Goal: Book appointment/travel/reservation

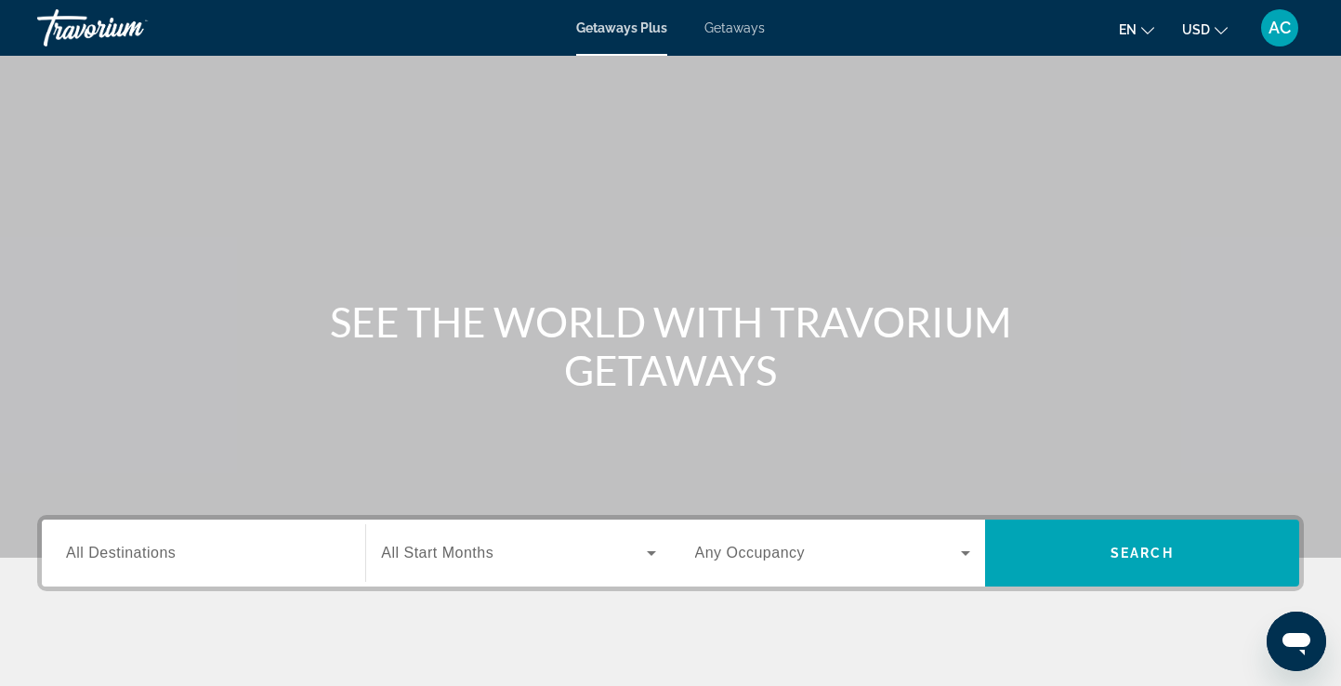
click at [163, 559] on span "All Destinations" at bounding box center [121, 553] width 110 height 16
click at [163, 559] on input "Destination All Destinations" at bounding box center [203, 554] width 275 height 22
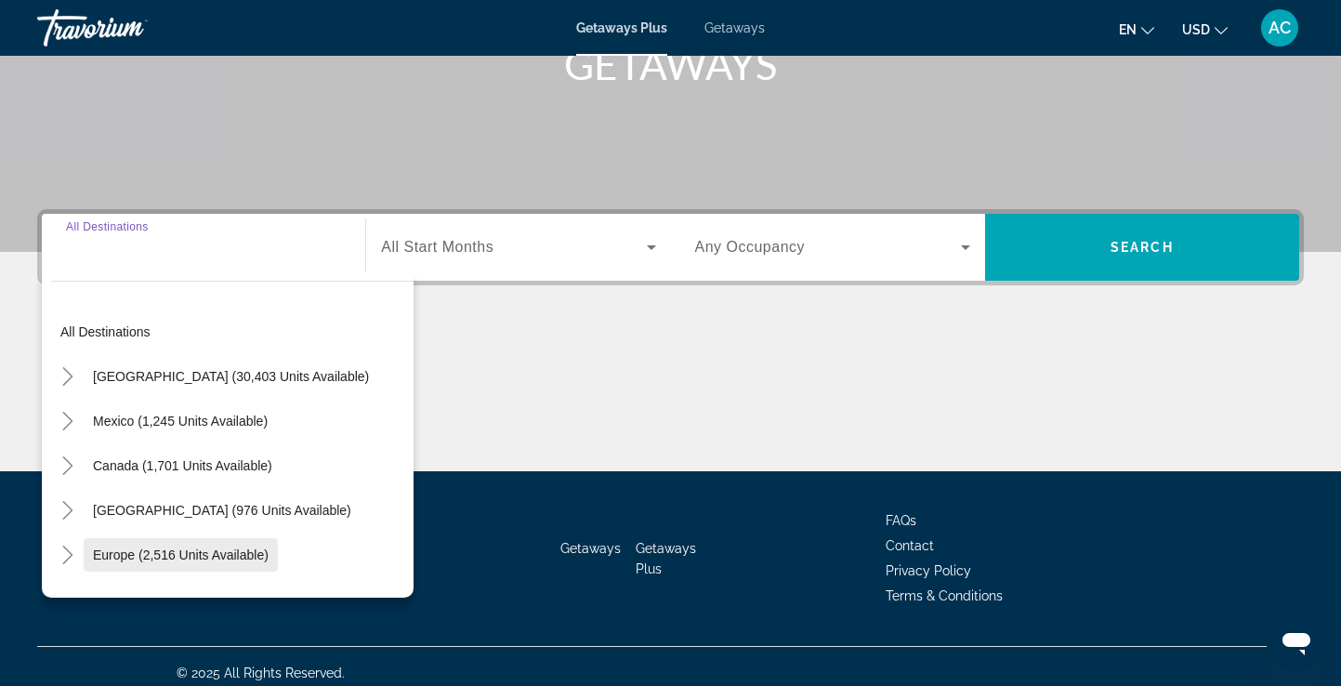
scroll to position [319, 0]
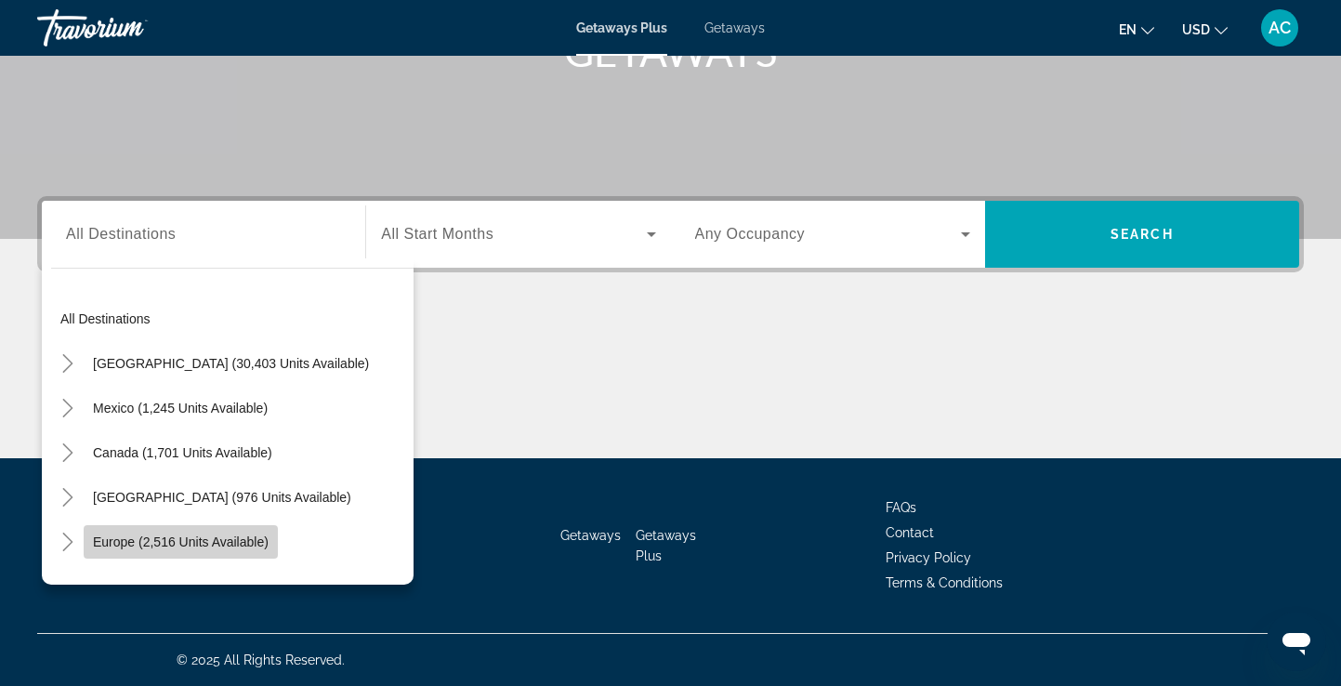
click at [193, 541] on span "Europe (2,516 units available)" at bounding box center [181, 541] width 176 height 15
type input "**********"
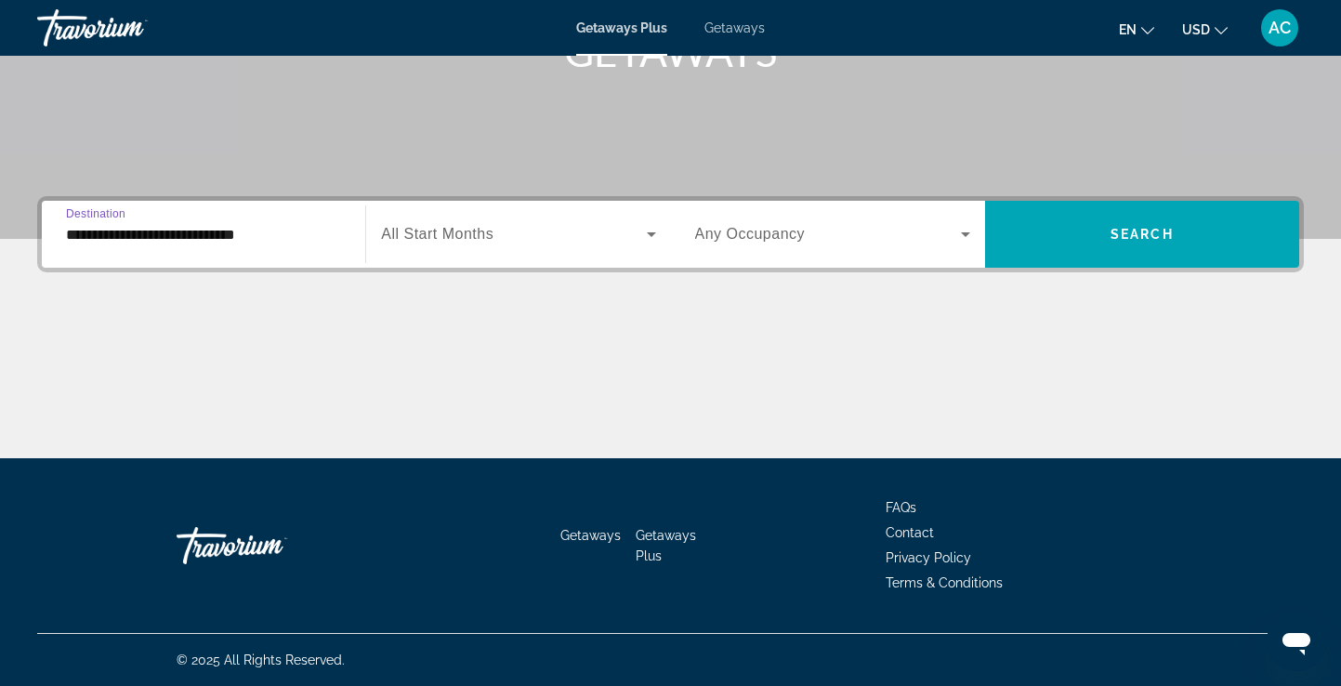
click at [520, 236] on span "Search widget" at bounding box center [513, 234] width 265 height 22
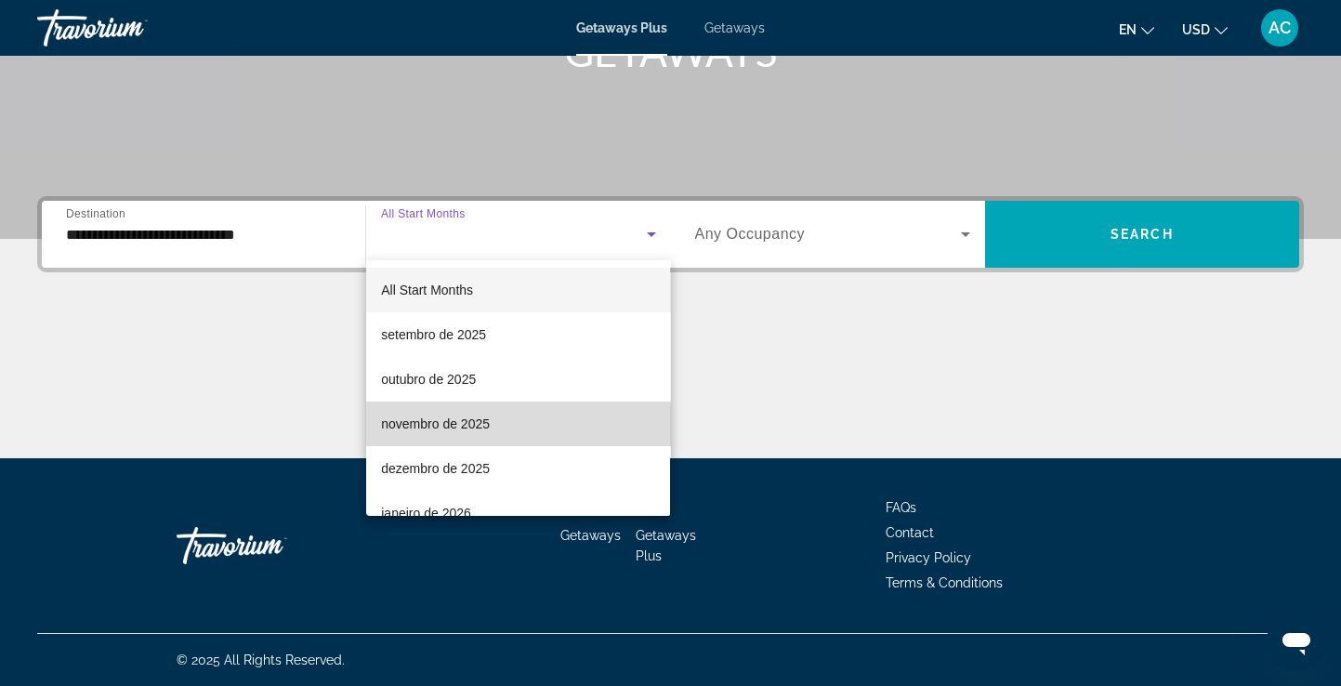
click at [424, 428] on span "novembro de 2025" at bounding box center [435, 424] width 109 height 22
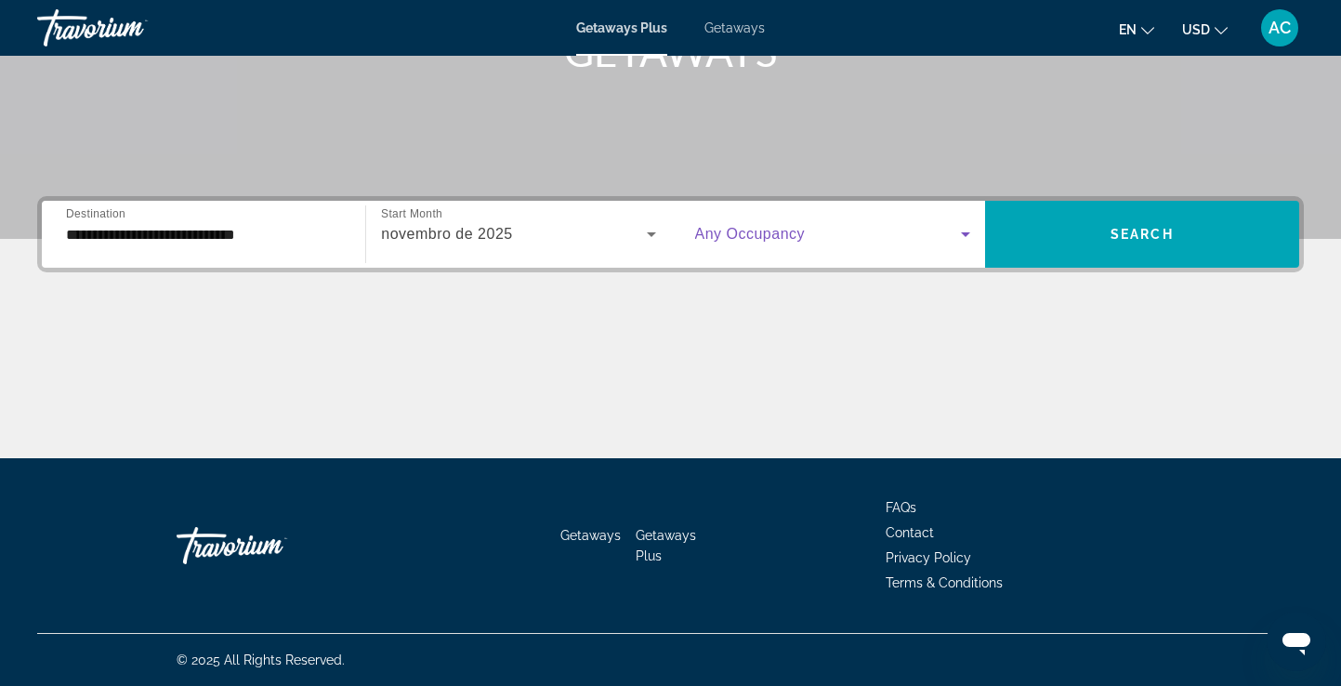
click at [965, 230] on icon "Search widget" at bounding box center [966, 234] width 22 height 22
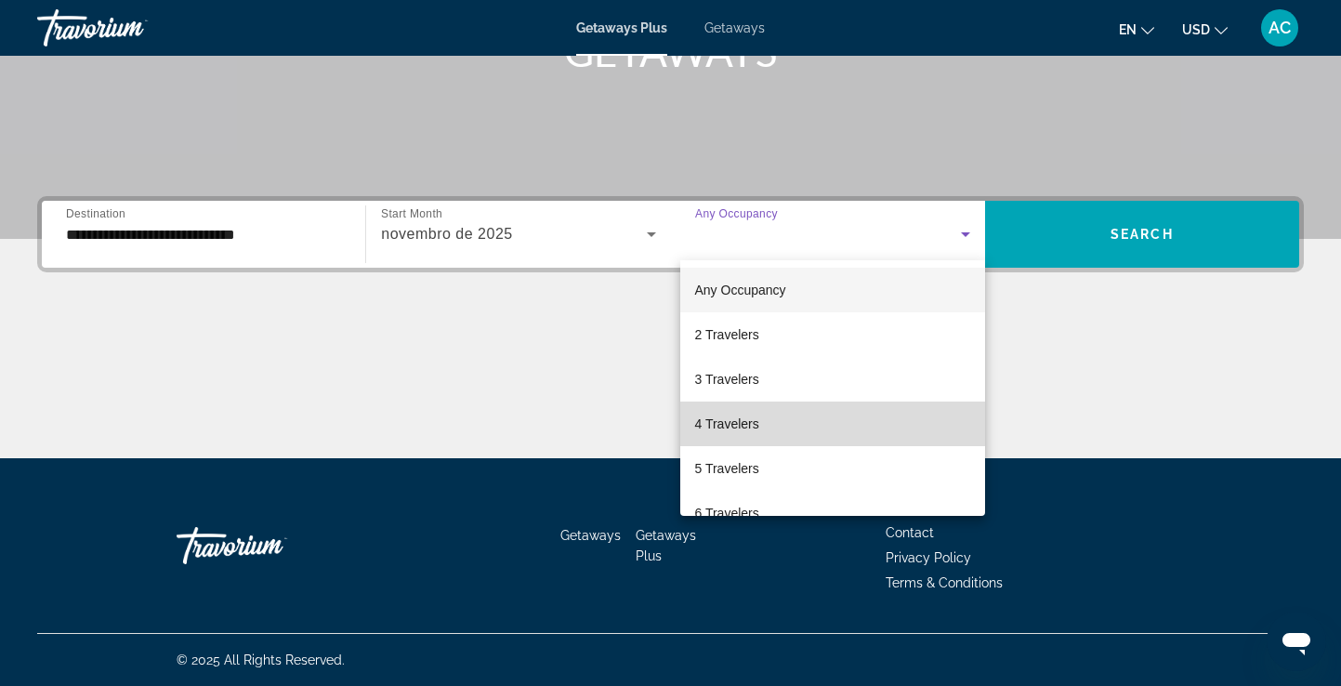
click at [886, 422] on mat-option "4 Travelers" at bounding box center [832, 424] width 305 height 45
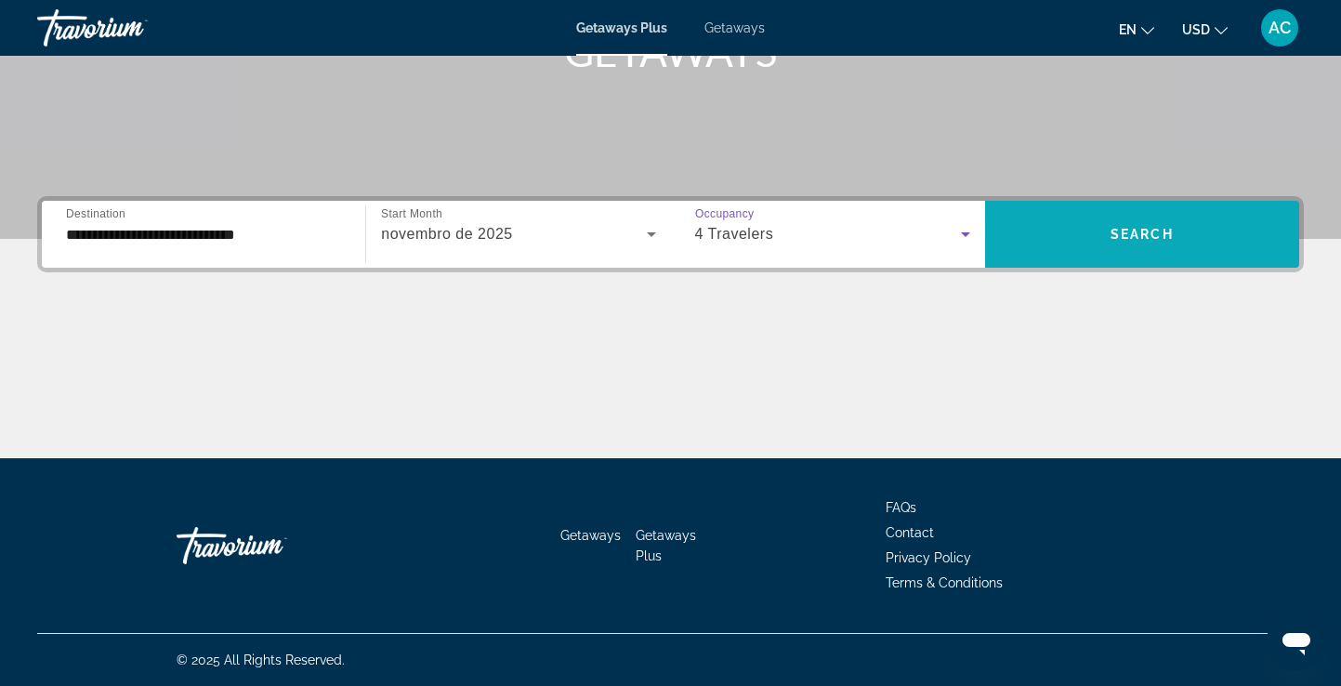
click at [1083, 243] on span "Search widget" at bounding box center [1142, 234] width 314 height 45
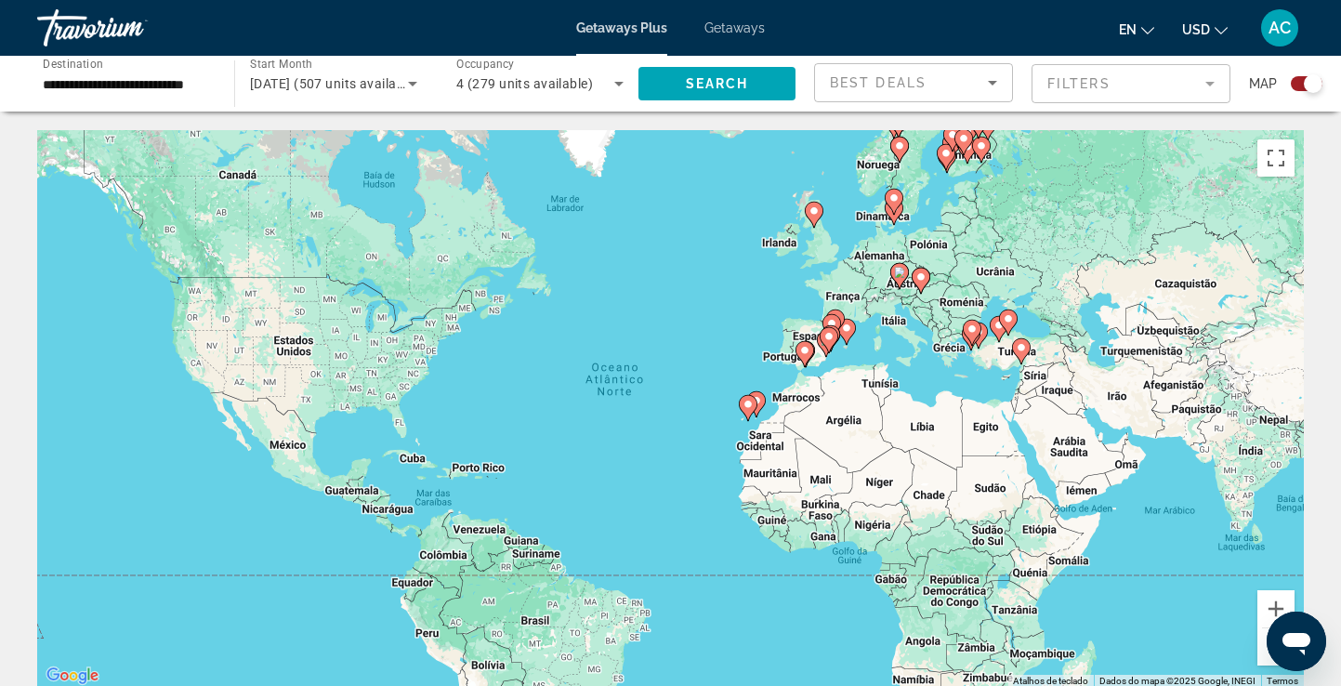
click at [1297, 86] on div "Search widget" at bounding box center [1307, 83] width 32 height 15
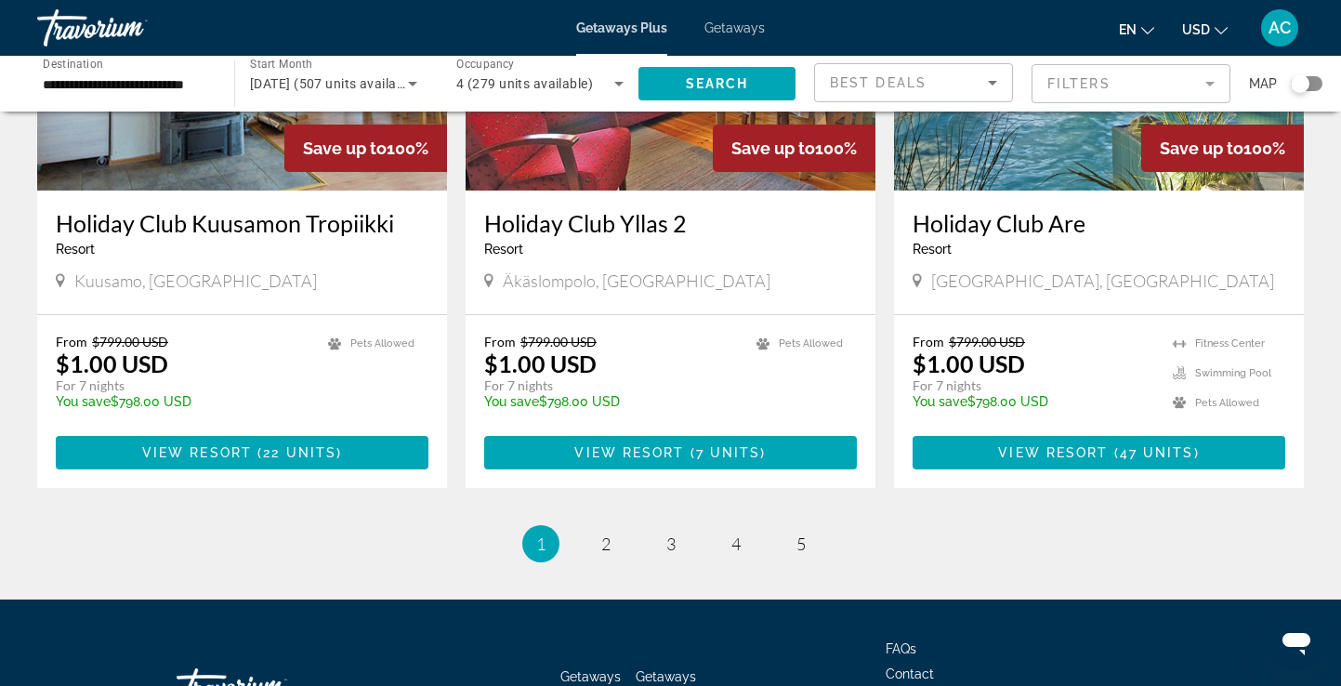
scroll to position [2239, 0]
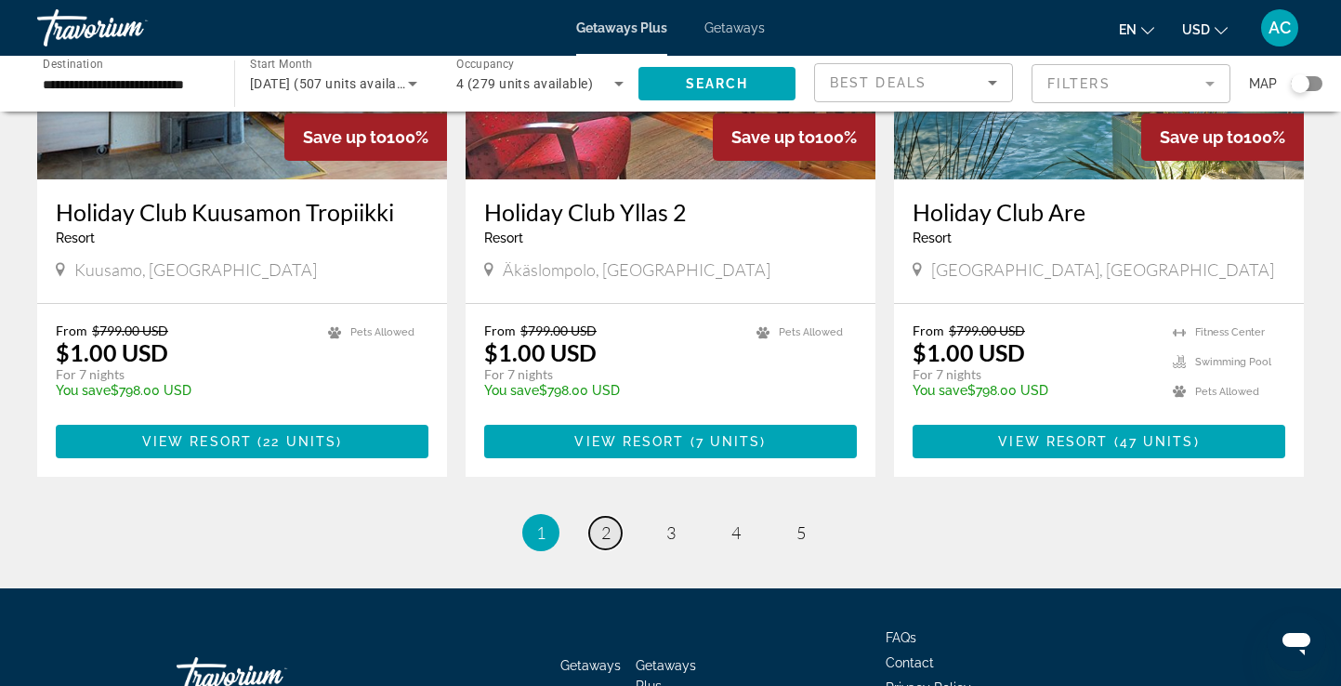
click at [609, 522] on span "2" at bounding box center [605, 532] width 9 height 20
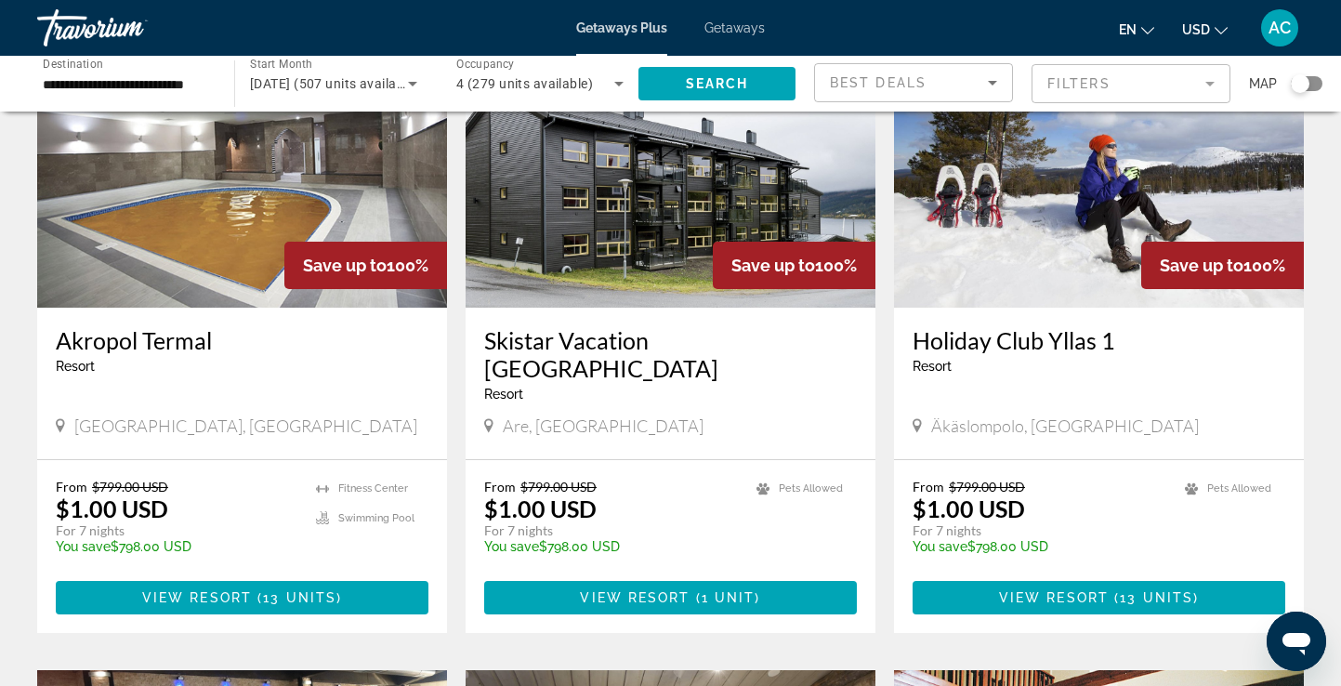
scroll to position [812, 0]
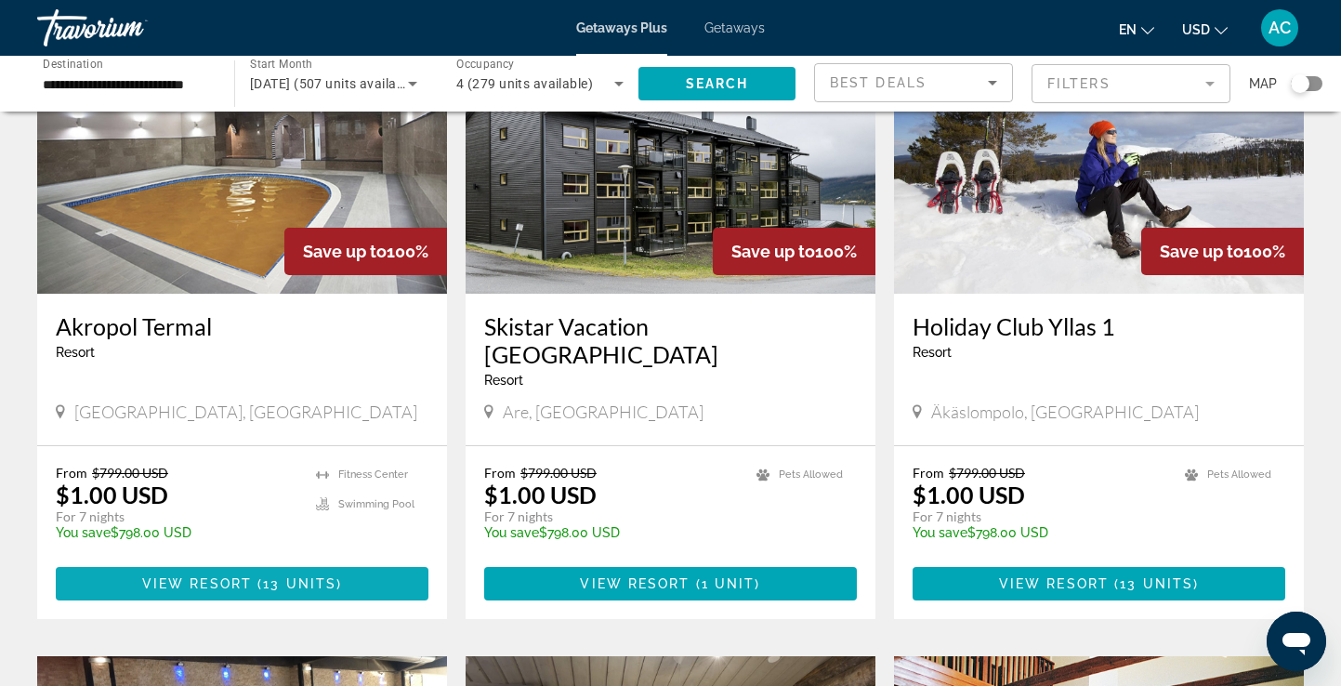
click at [239, 576] on span "View Resort" at bounding box center [197, 583] width 110 height 15
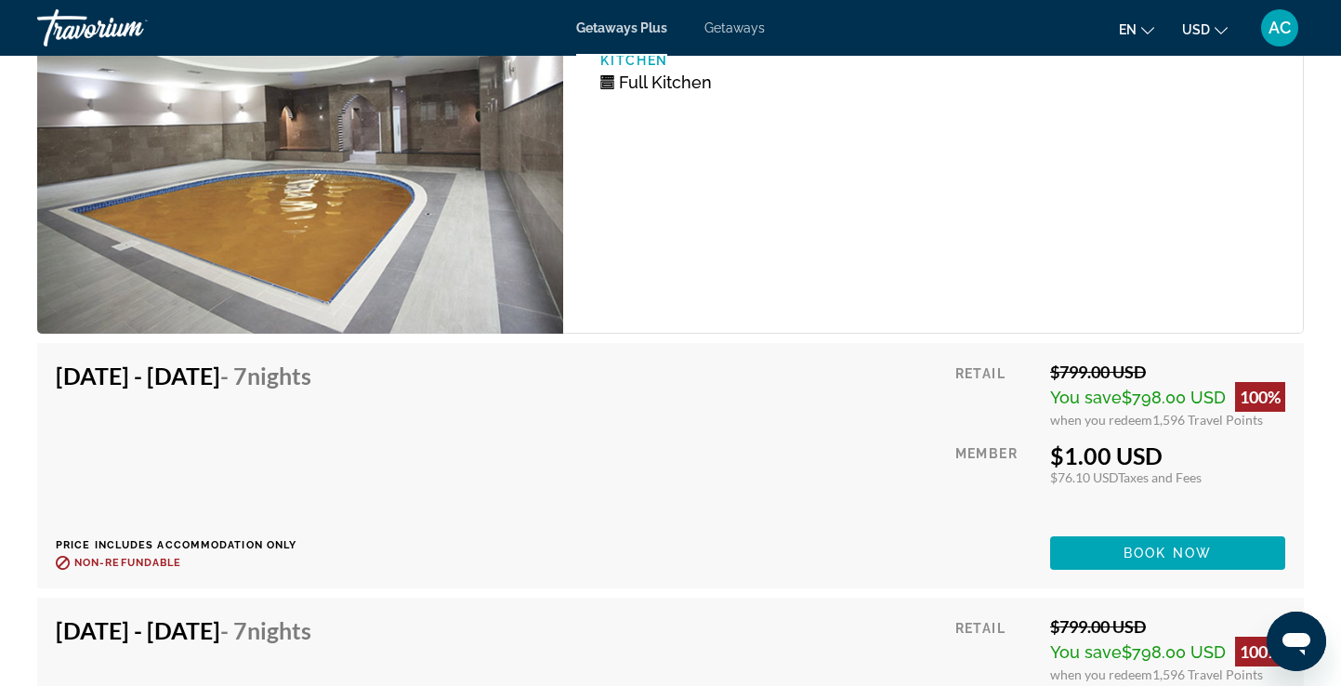
scroll to position [3224, 0]
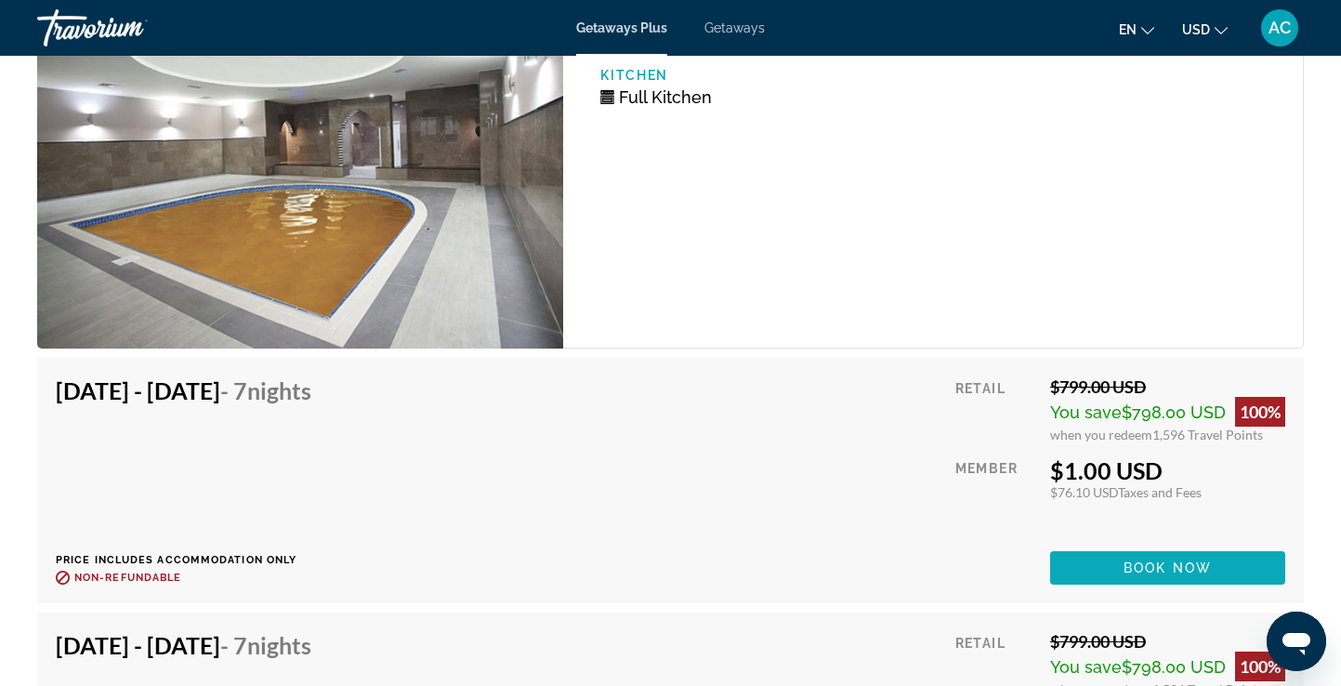
click at [1156, 564] on span "Book now" at bounding box center [1168, 567] width 88 height 15
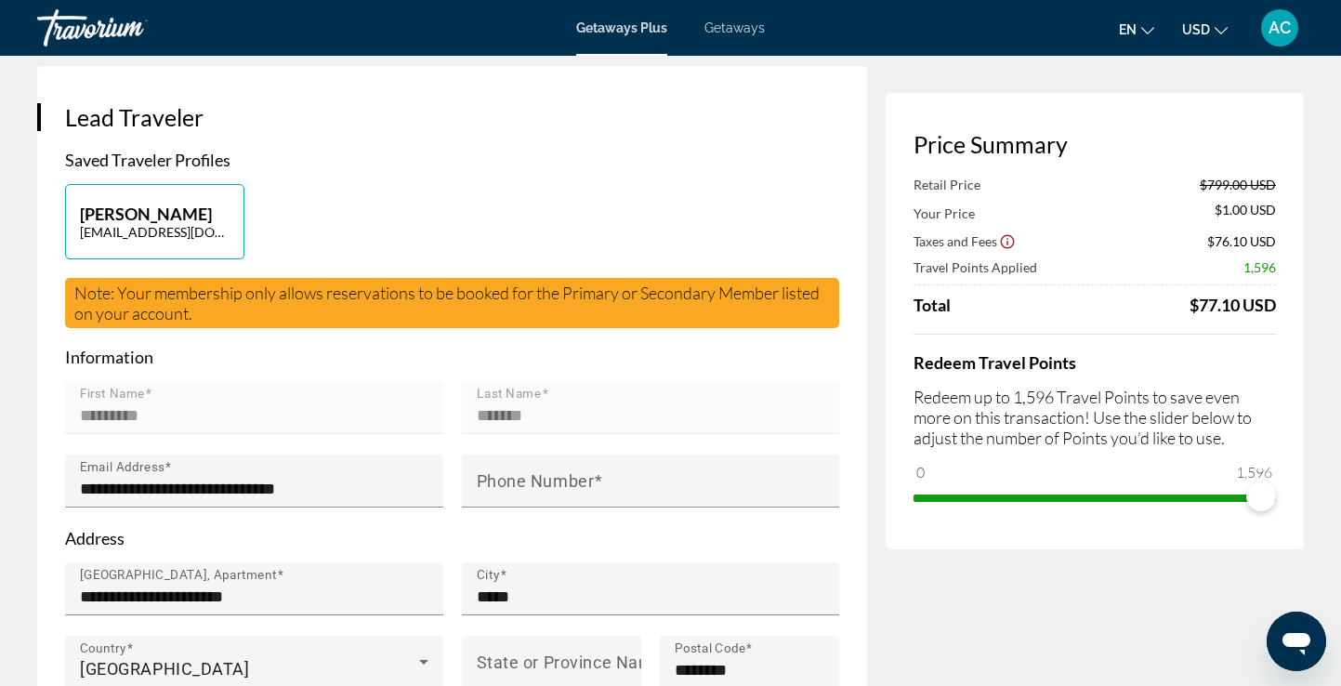
scroll to position [349, 0]
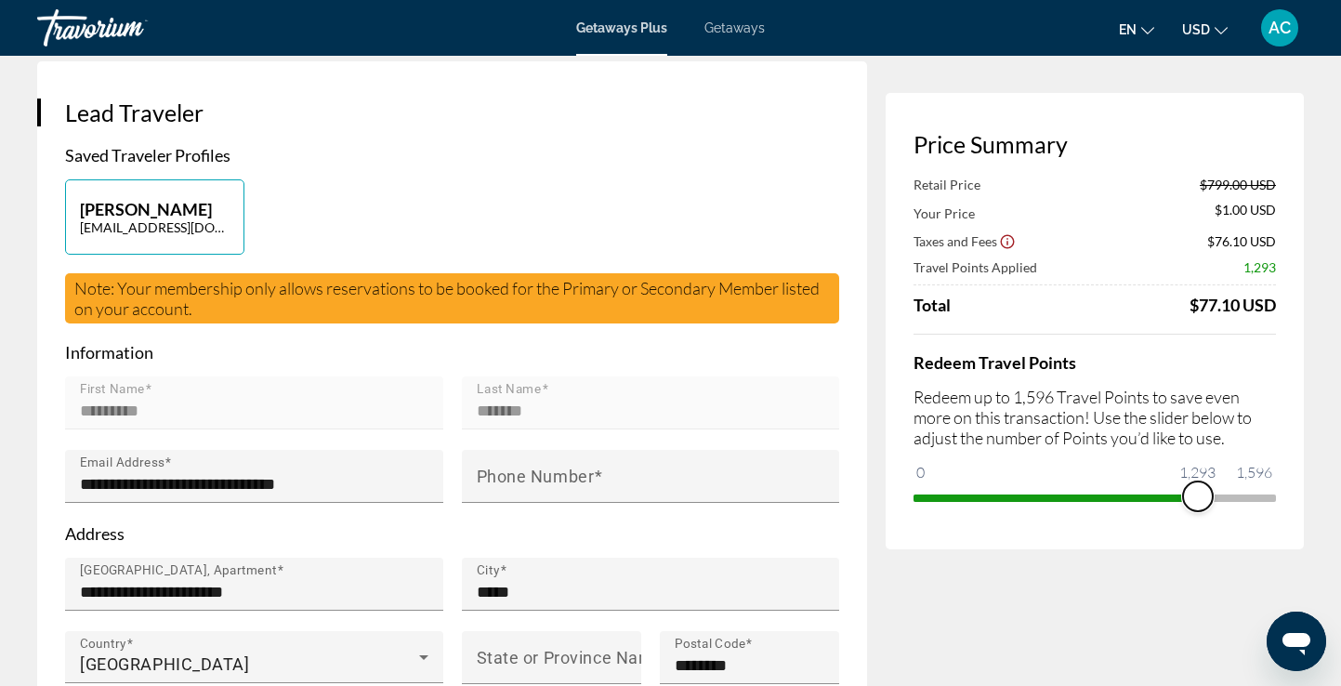
drag, startPoint x: 1258, startPoint y: 491, endPoint x: 1198, endPoint y: 490, distance: 60.4
click at [1198, 490] on span "ngx-slider" at bounding box center [1198, 496] width 30 height 30
drag, startPoint x: 1203, startPoint y: 491, endPoint x: 1216, endPoint y: 492, distance: 13.0
click at [1216, 492] on span "ngx-slider" at bounding box center [1215, 496] width 30 height 30
drag, startPoint x: 1216, startPoint y: 499, endPoint x: 1292, endPoint y: 495, distance: 76.3
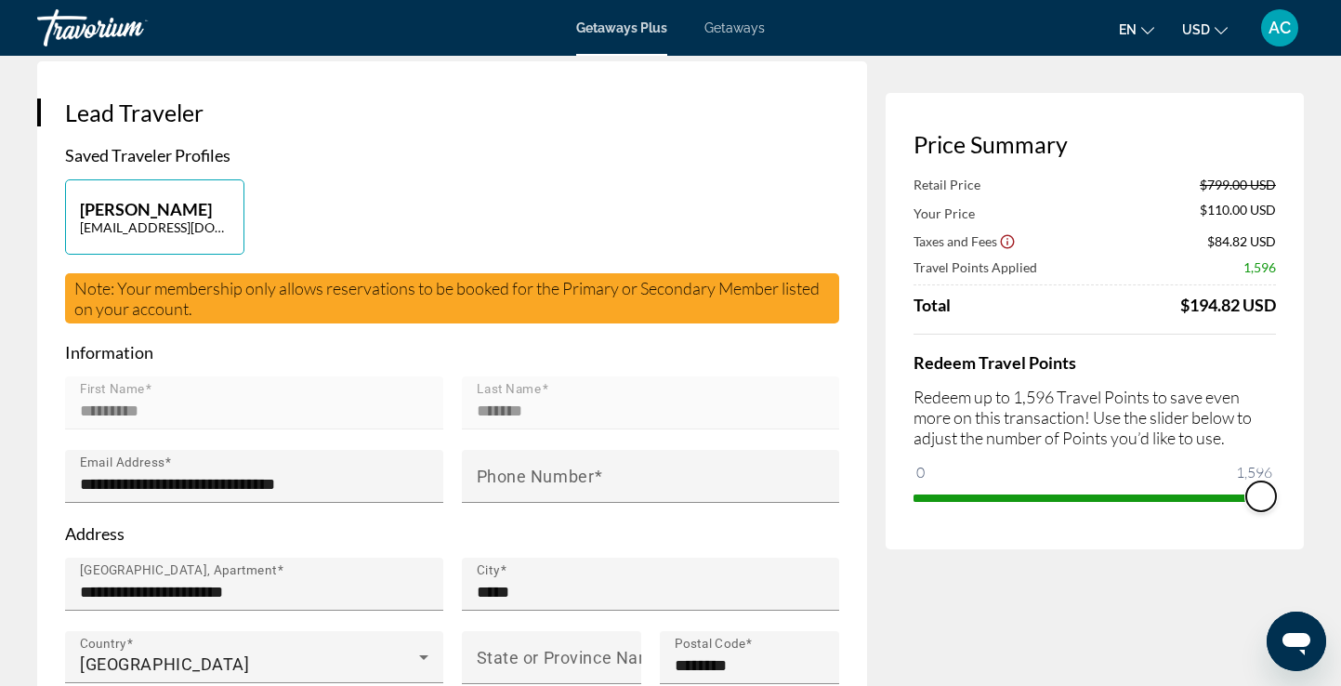
click at [1292, 495] on div "Price Summary Retail Price $799.00 USD Your Price $110.00 USD Taxes and Fees $8…" at bounding box center [1095, 321] width 418 height 456
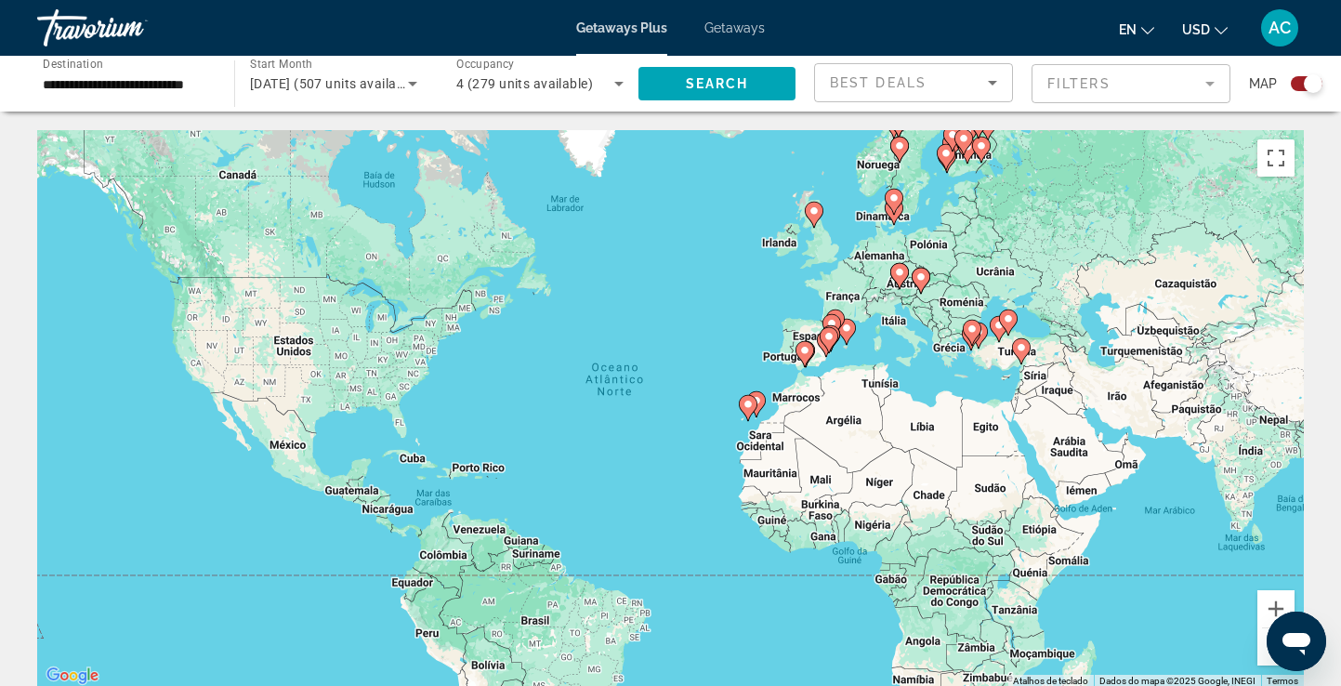
click at [1298, 89] on div "Search widget" at bounding box center [1307, 83] width 32 height 15
